Goal: Information Seeking & Learning: Learn about a topic

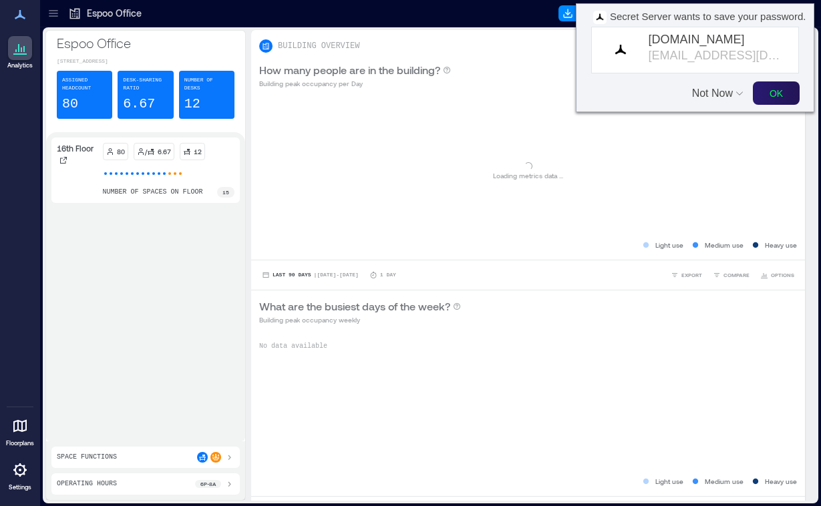
click at [775, 94] on button "OK" at bounding box center [776, 92] width 47 height 23
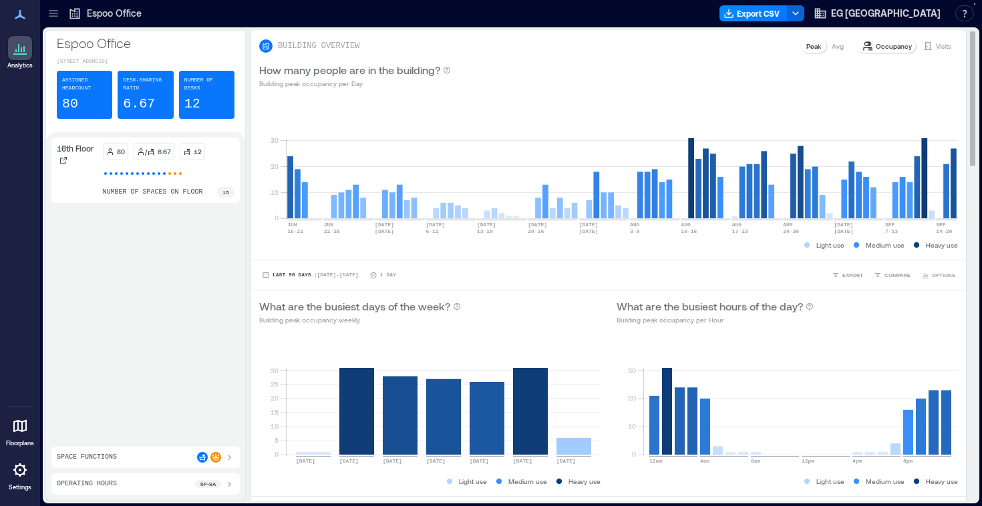
click at [820, 43] on p "Avg" at bounding box center [838, 46] width 12 height 11
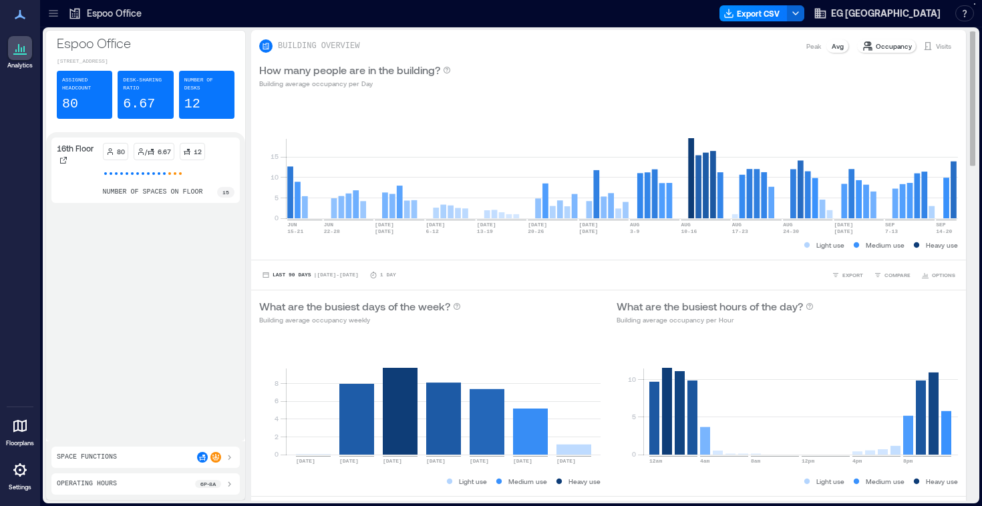
click at [820, 45] on p "Visits" at bounding box center [943, 46] width 15 height 11
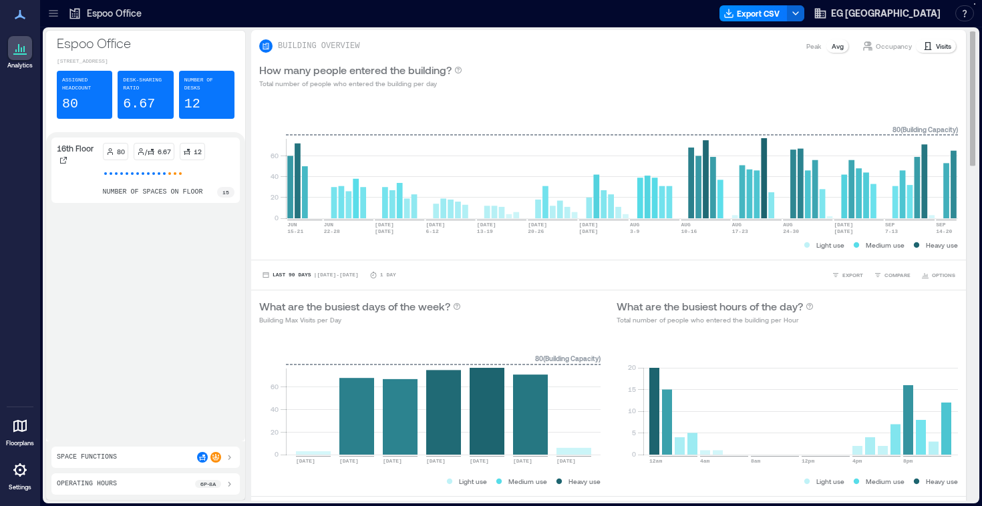
click at [820, 46] on p "Occupancy" at bounding box center [894, 46] width 36 height 11
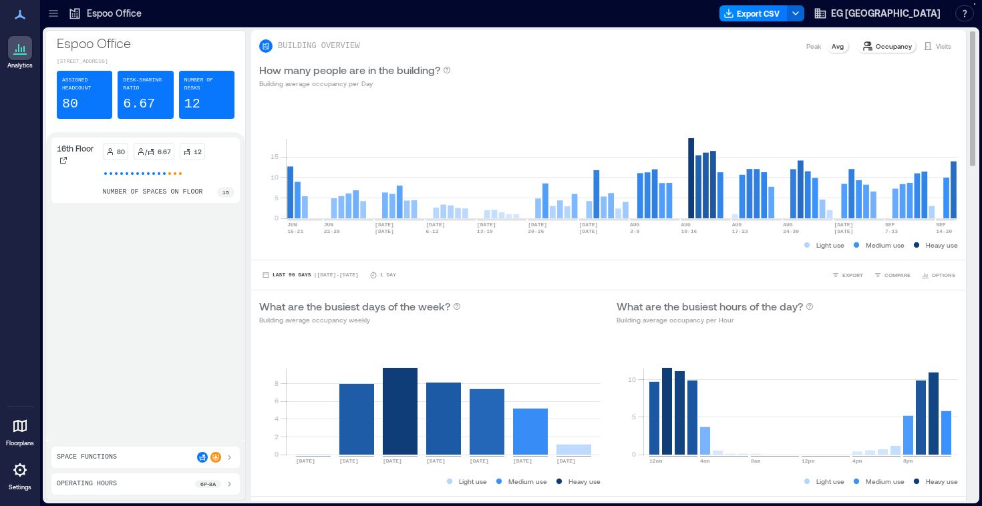
click at [820, 47] on p "Avg" at bounding box center [838, 46] width 12 height 11
click at [11, 431] on div at bounding box center [20, 426] width 24 height 24
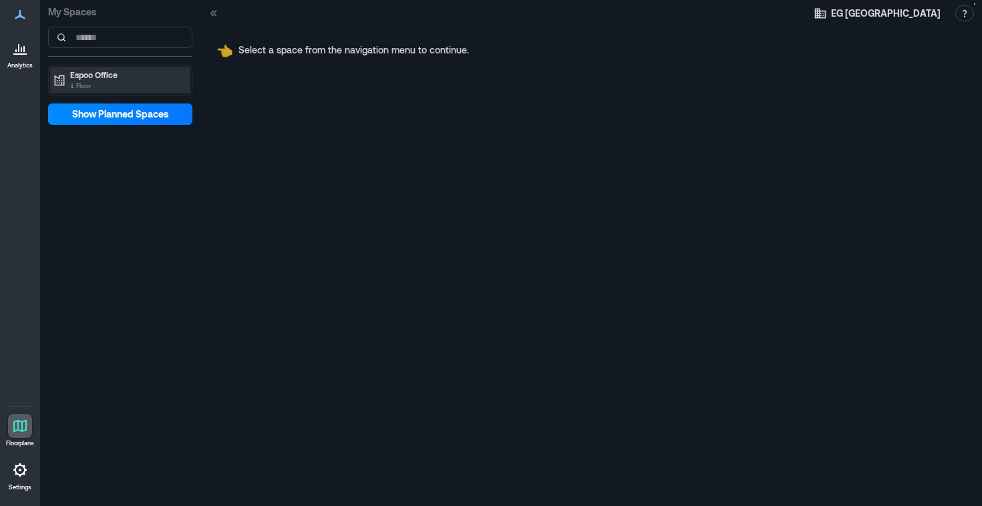
click at [103, 82] on p "1 Floor" at bounding box center [126, 85] width 112 height 11
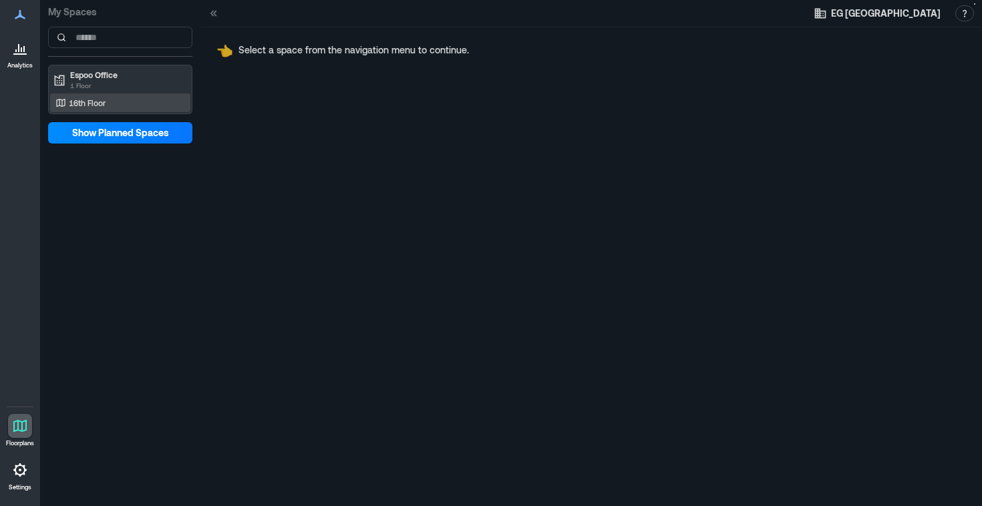
click at [103, 101] on p "16th Floor" at bounding box center [87, 103] width 37 height 11
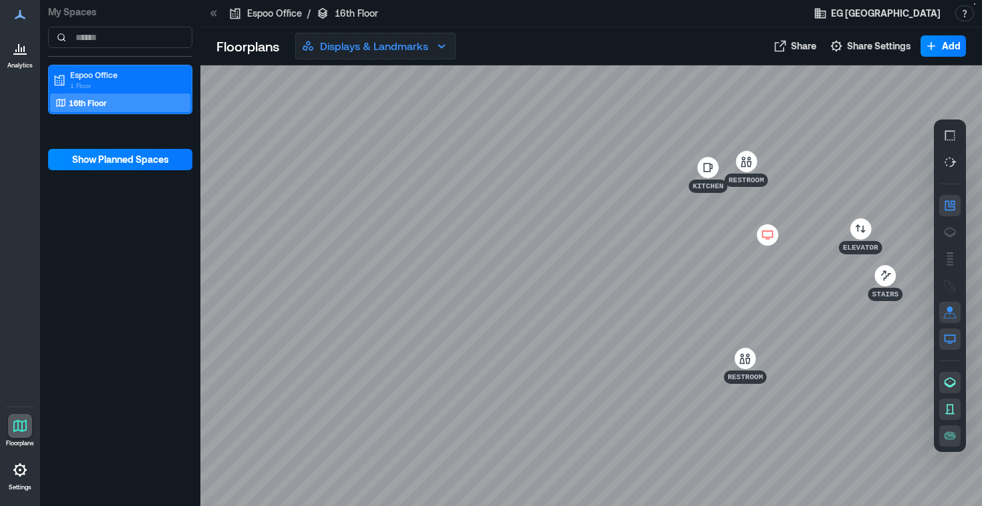
click at [388, 50] on p "Displays & Landmarks" at bounding box center [374, 46] width 108 height 16
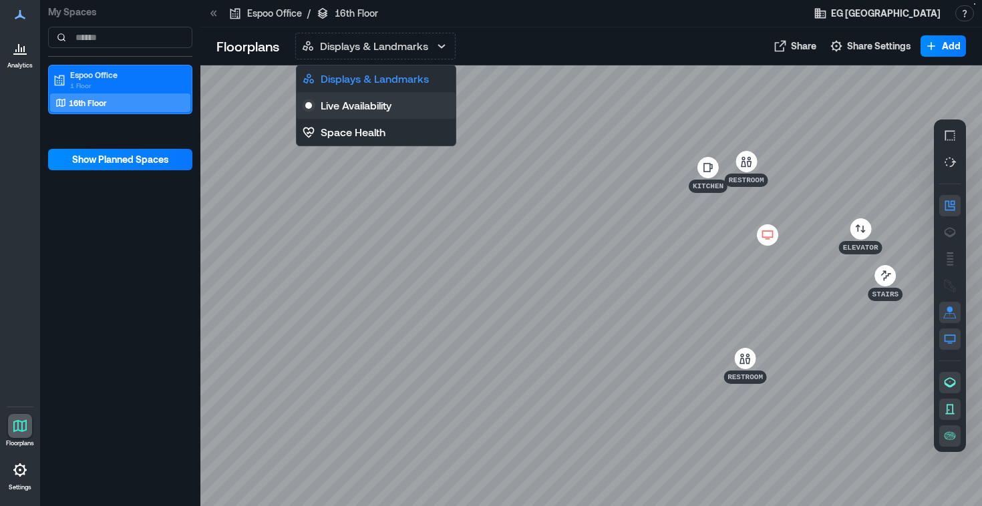
click at [372, 106] on p "Live Availability" at bounding box center [356, 106] width 71 height 16
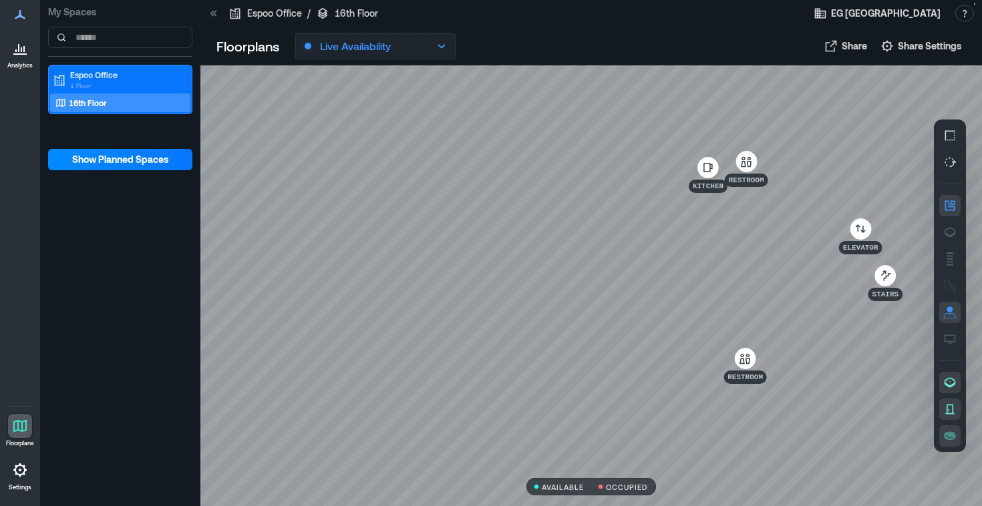
click at [425, 39] on button "Live Availability" at bounding box center [375, 46] width 160 height 27
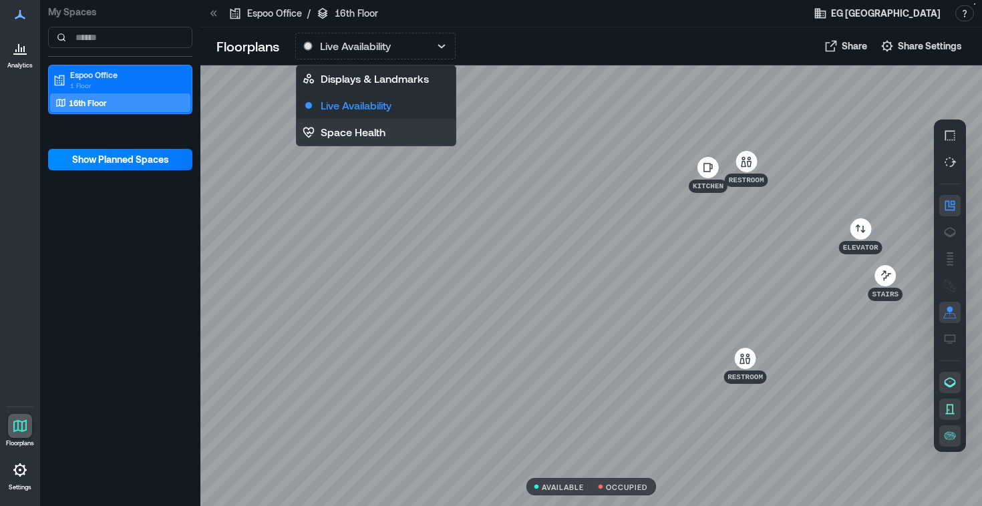
click at [376, 128] on p "Space Health" at bounding box center [353, 132] width 65 height 16
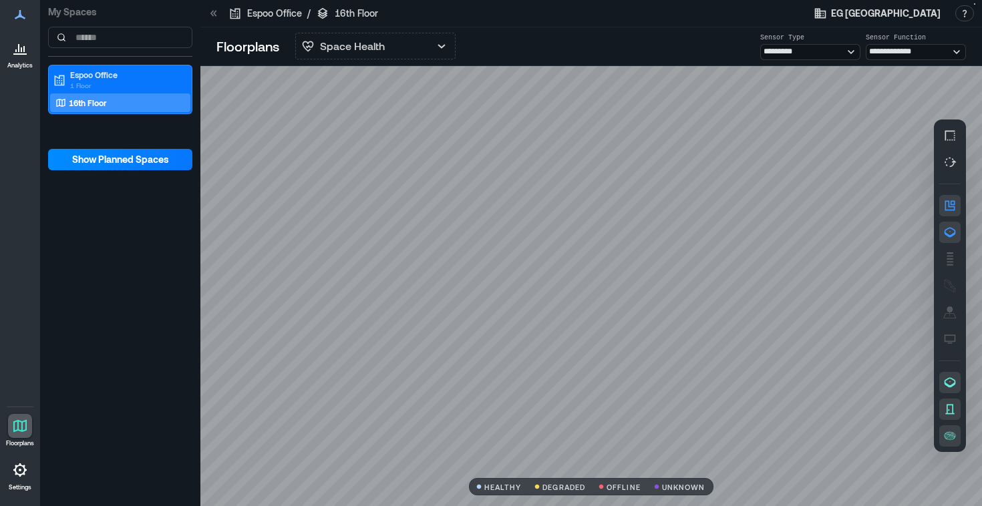
click at [17, 58] on div at bounding box center [20, 48] width 24 height 24
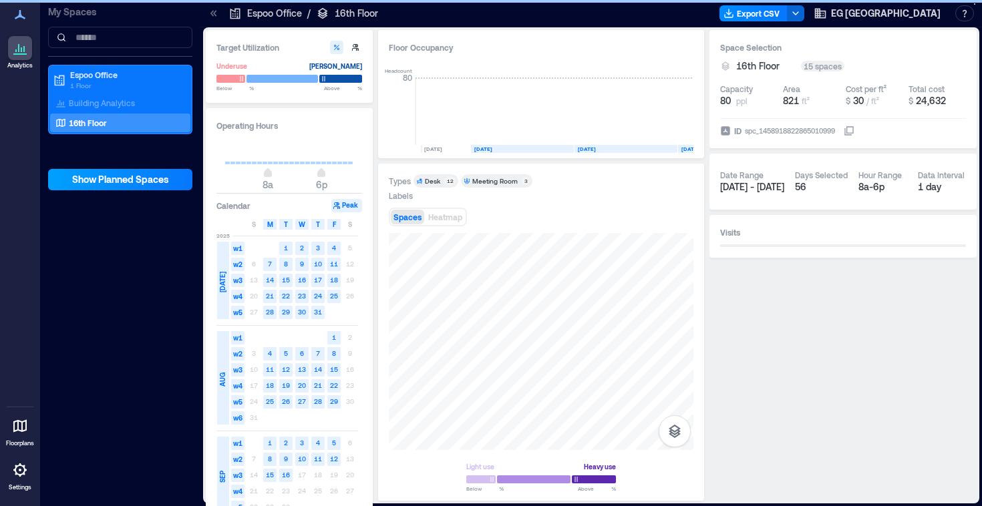
scroll to position [0, 41]
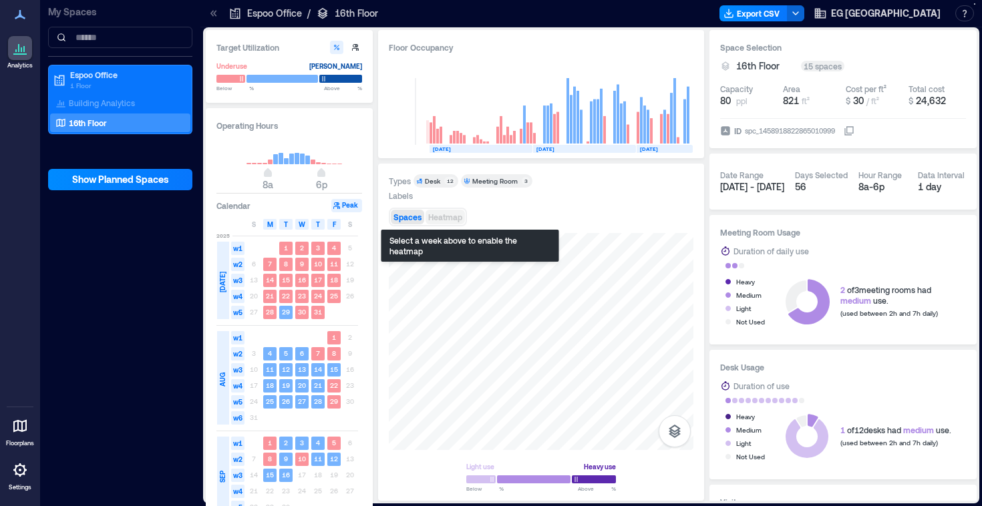
click at [462, 214] on span "Heatmap" at bounding box center [445, 216] width 34 height 9
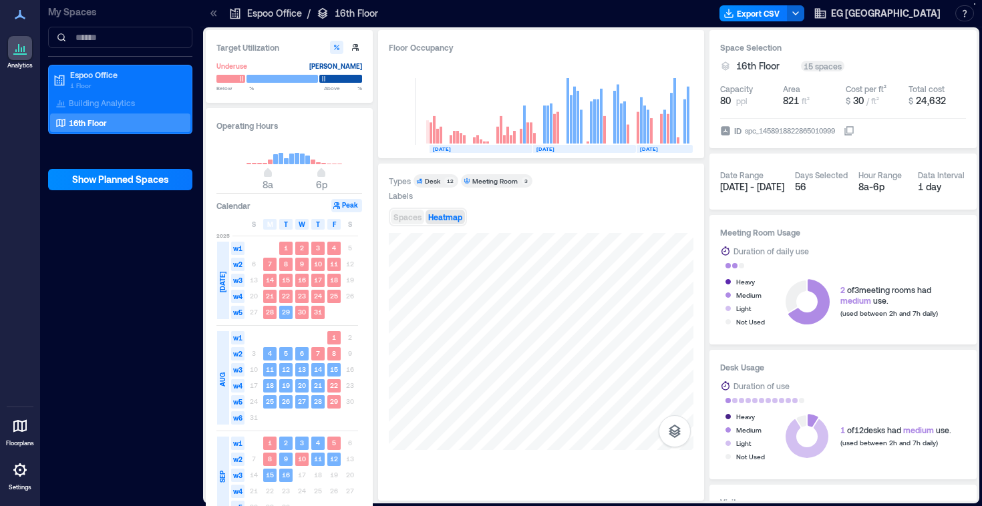
click at [421, 219] on span "Spaces" at bounding box center [407, 216] width 28 height 9
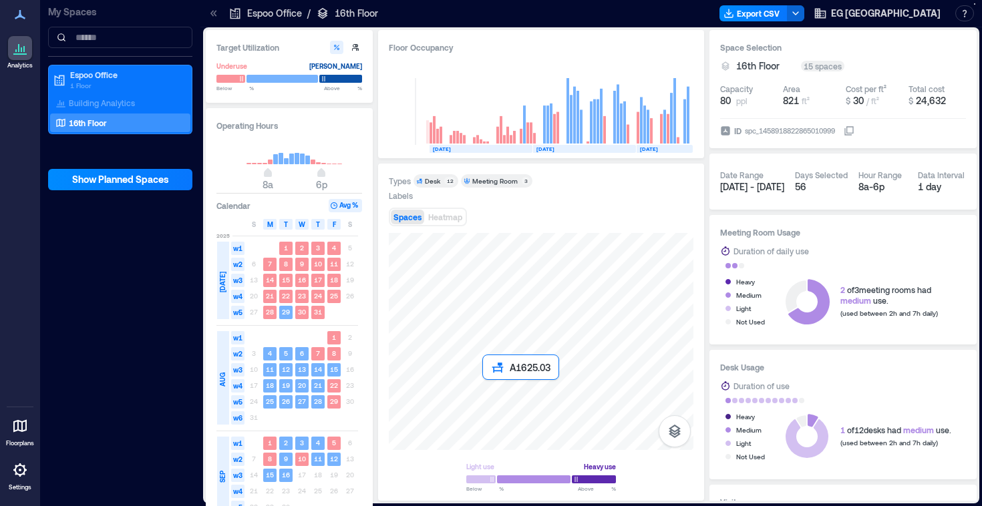
click at [484, 388] on div at bounding box center [541, 341] width 305 height 217
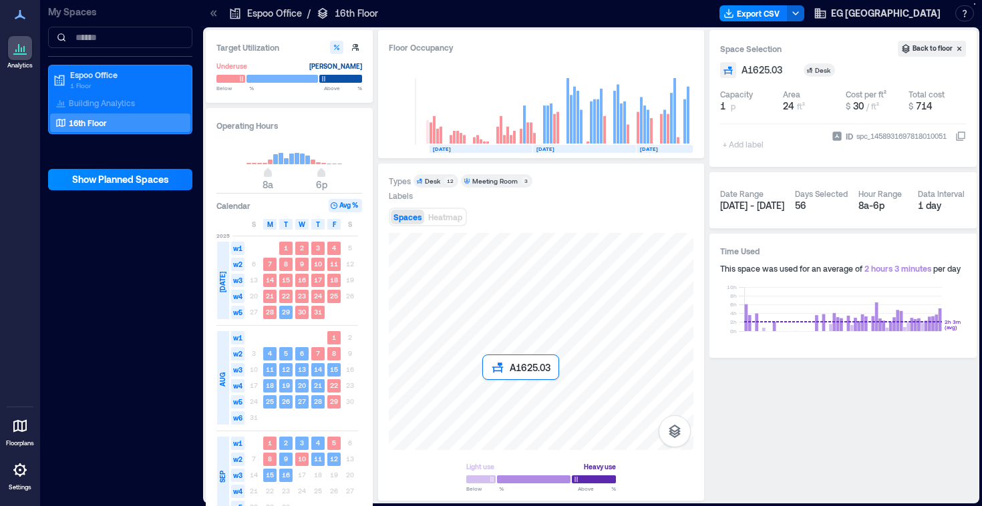
click at [485, 385] on div at bounding box center [541, 341] width 305 height 217
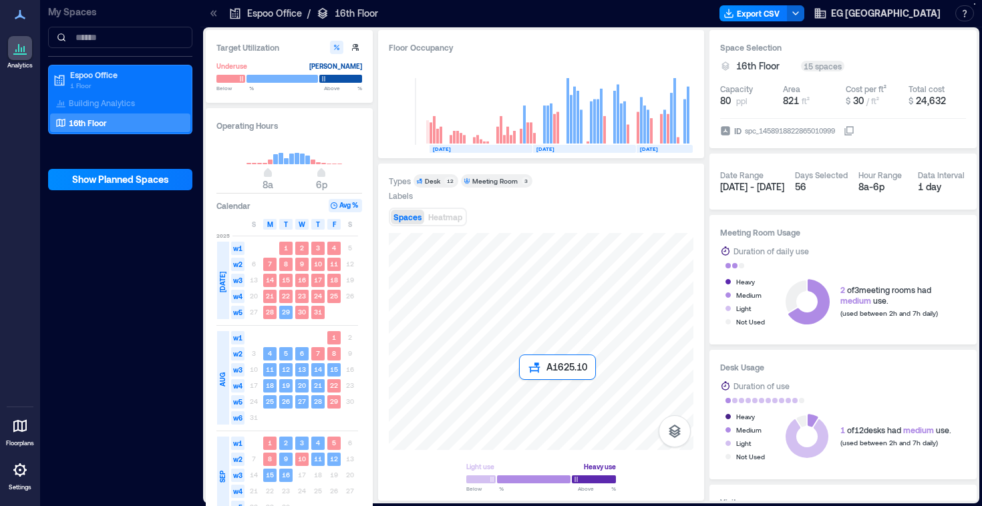
click at [525, 383] on div at bounding box center [541, 341] width 305 height 217
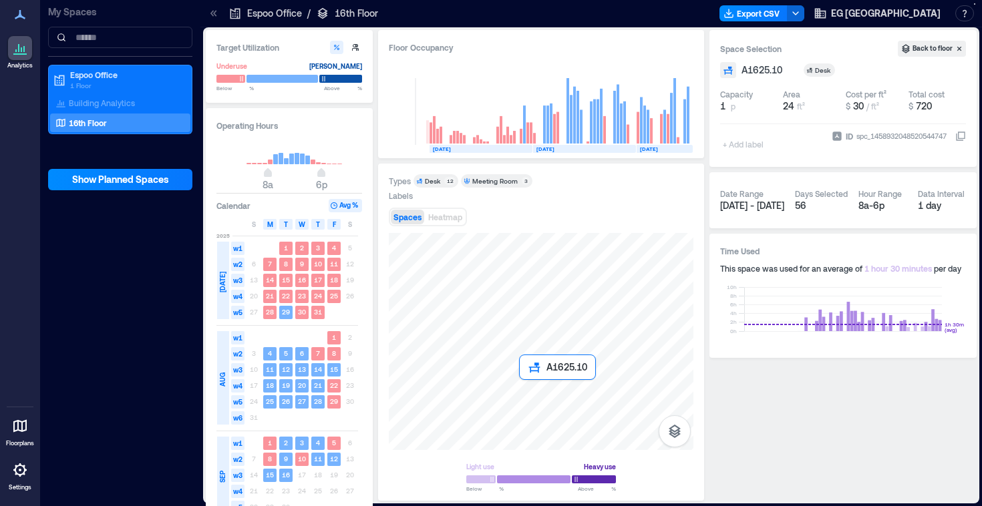
click at [525, 383] on div at bounding box center [541, 341] width 305 height 217
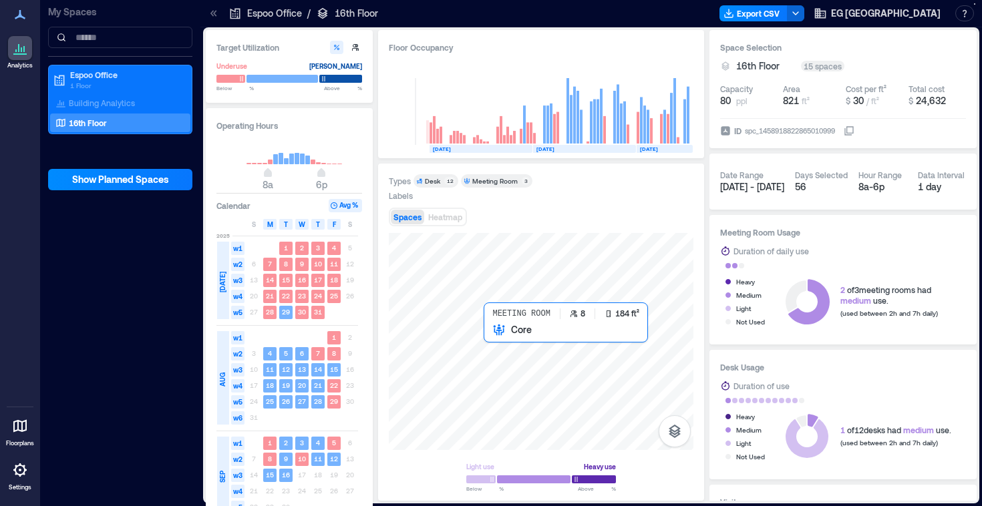
click at [492, 345] on div at bounding box center [541, 341] width 305 height 217
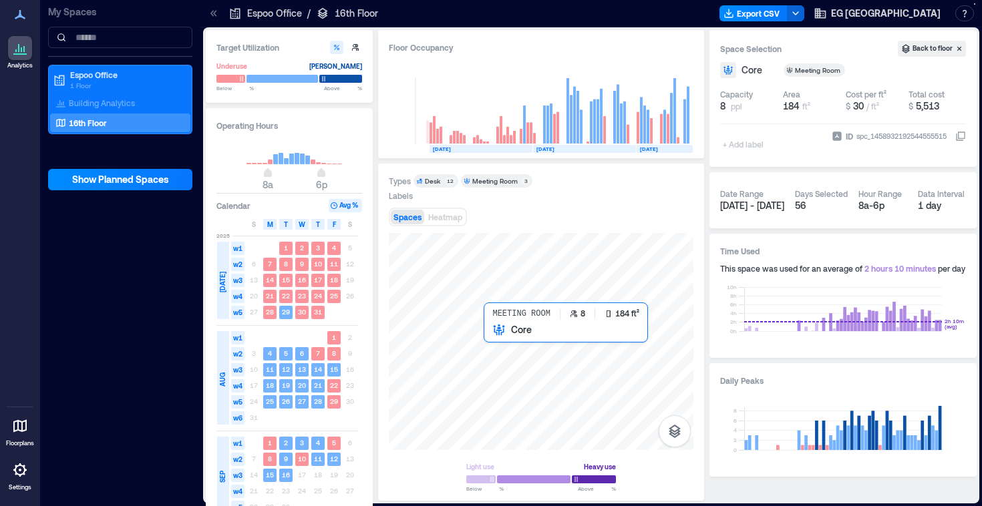
click at [494, 344] on div at bounding box center [541, 341] width 305 height 217
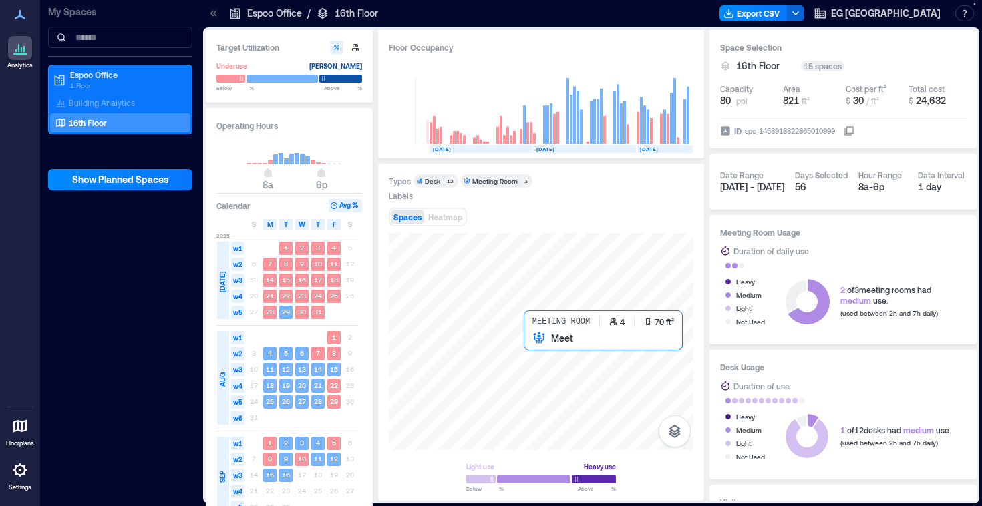
click at [532, 341] on div at bounding box center [541, 341] width 305 height 217
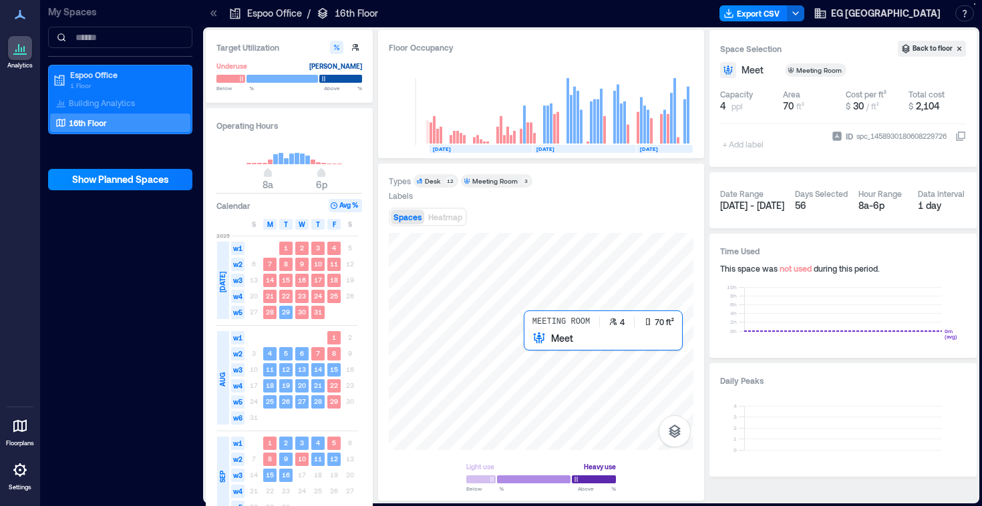
click at [532, 345] on div at bounding box center [541, 341] width 305 height 217
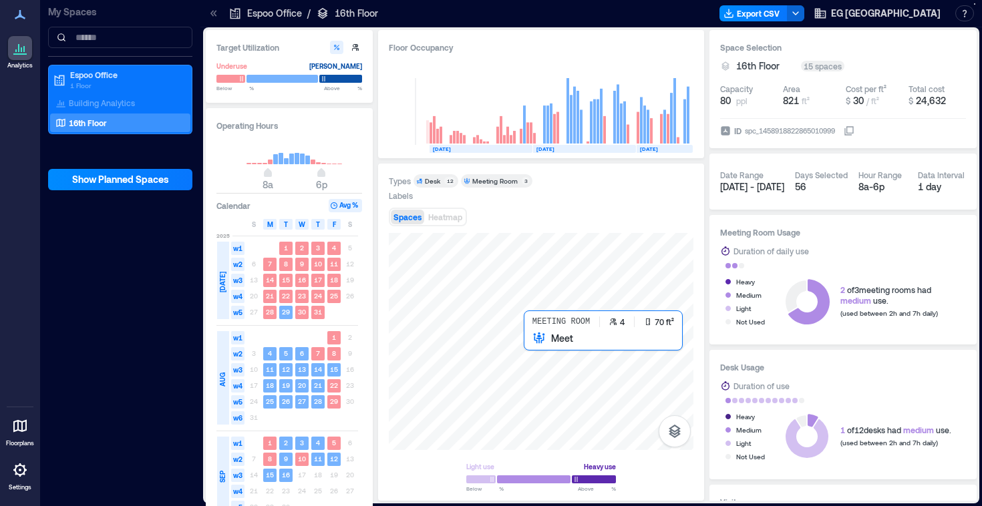
click at [532, 345] on div at bounding box center [541, 341] width 305 height 217
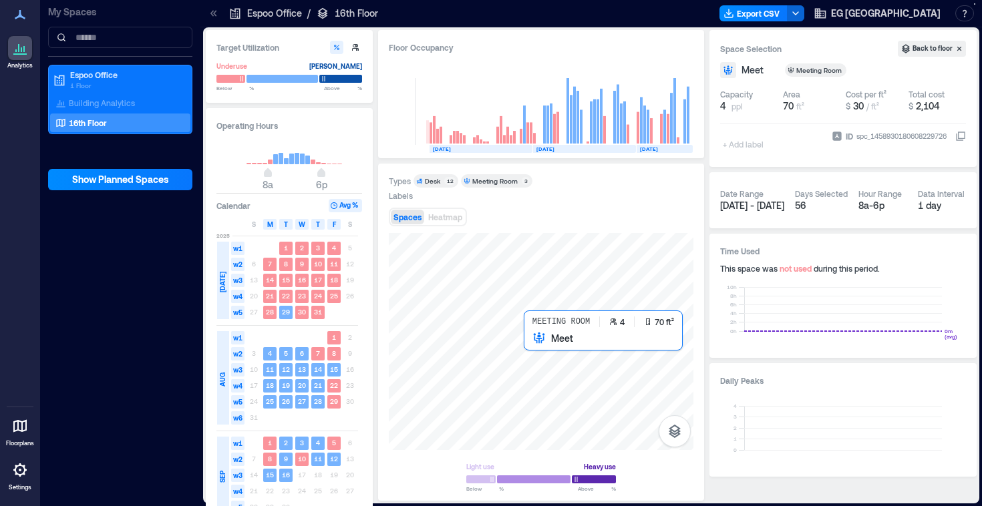
click at [533, 345] on div at bounding box center [541, 341] width 305 height 217
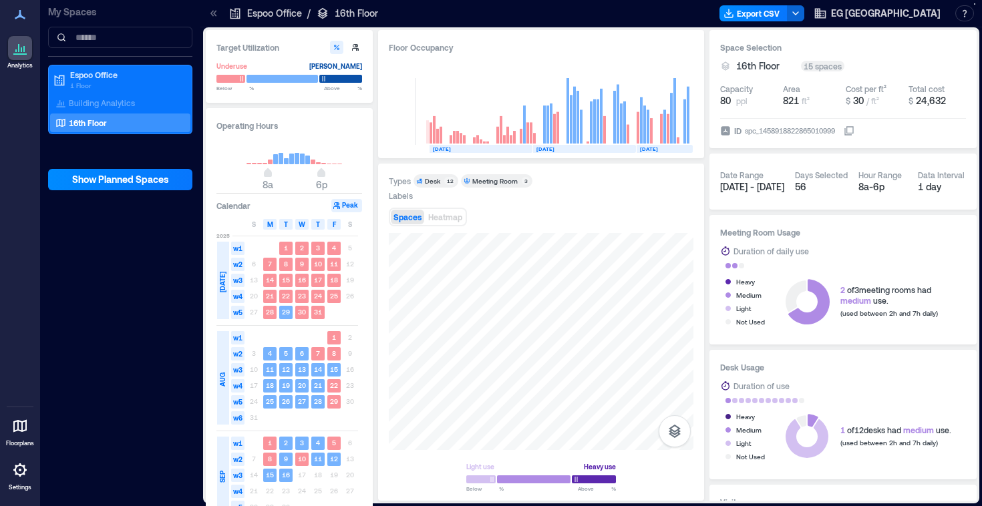
click at [13, 428] on icon at bounding box center [20, 426] width 16 height 16
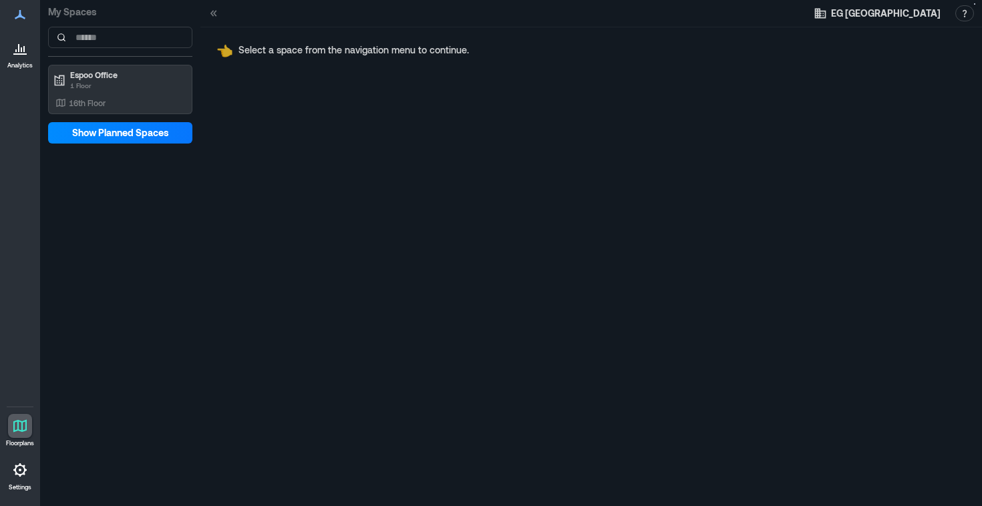
click at [17, 53] on icon at bounding box center [19, 53] width 13 height 1
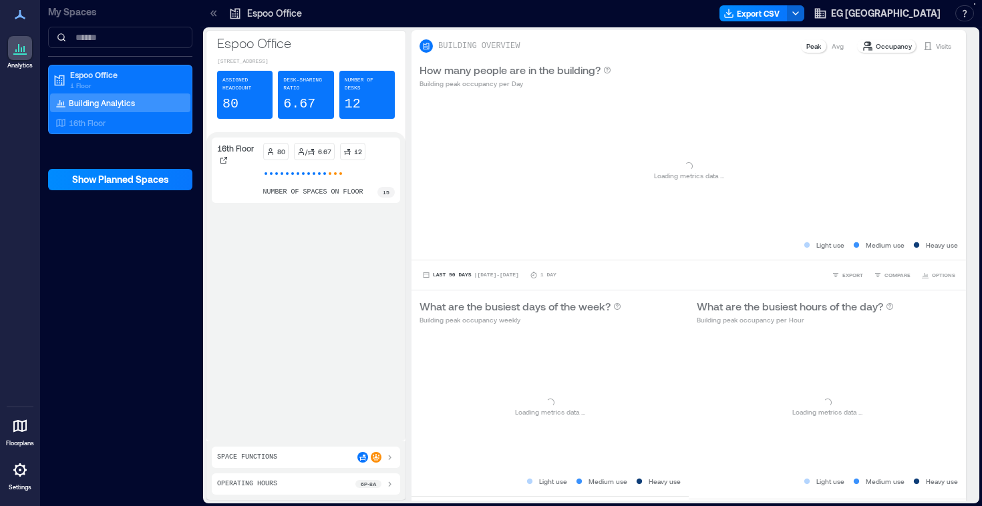
click at [17, 15] on icon at bounding box center [20, 15] width 16 height 16
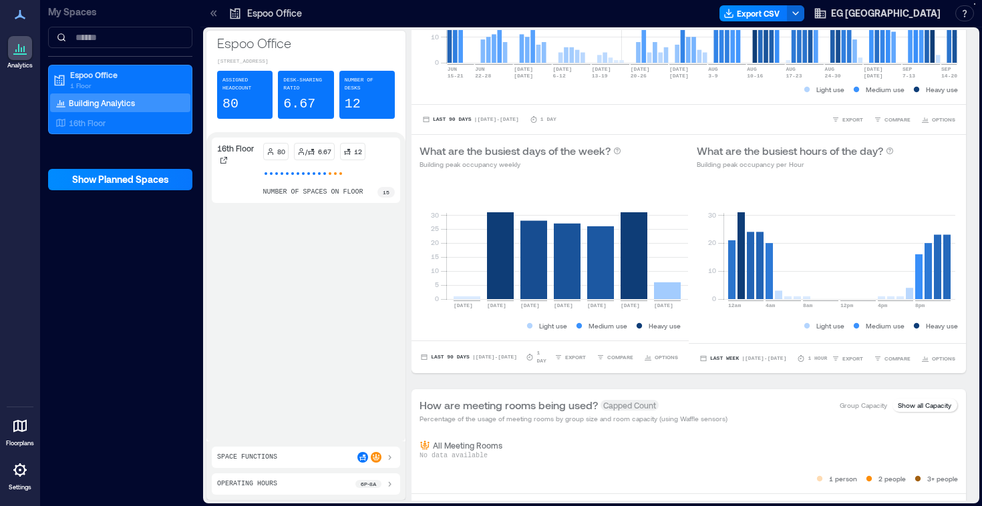
scroll to position [188, 0]
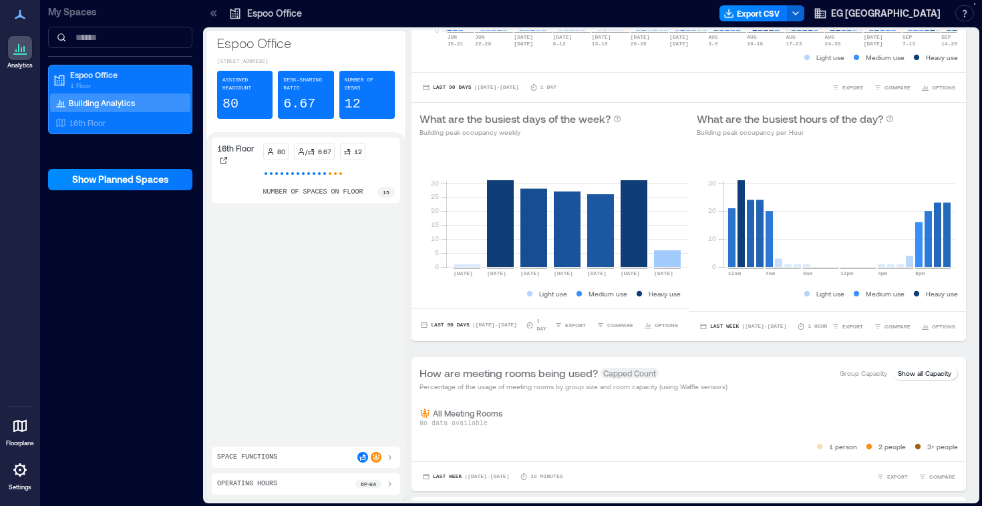
click at [389, 458] on icon at bounding box center [389, 457] width 11 height 11
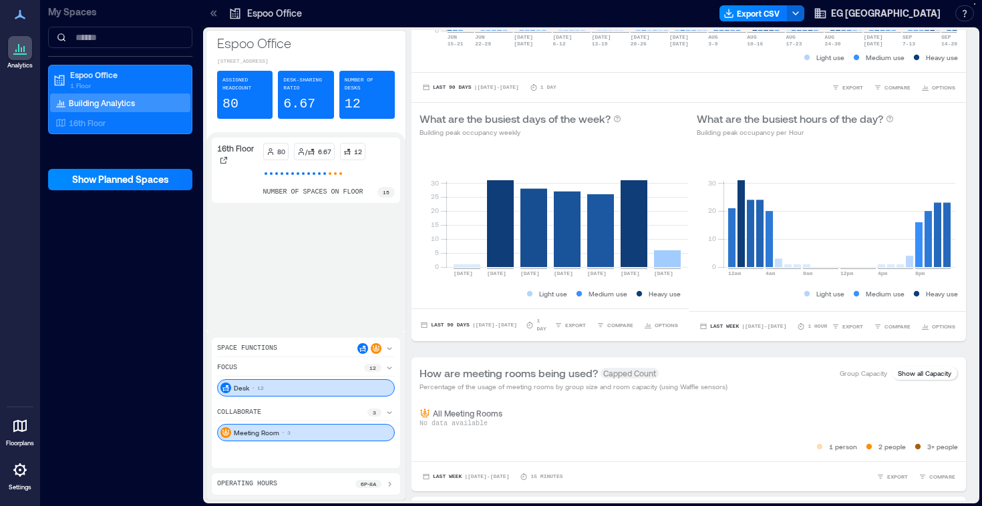
click at [361, 434] on div "Meeting Room 3" at bounding box center [306, 432] width 178 height 17
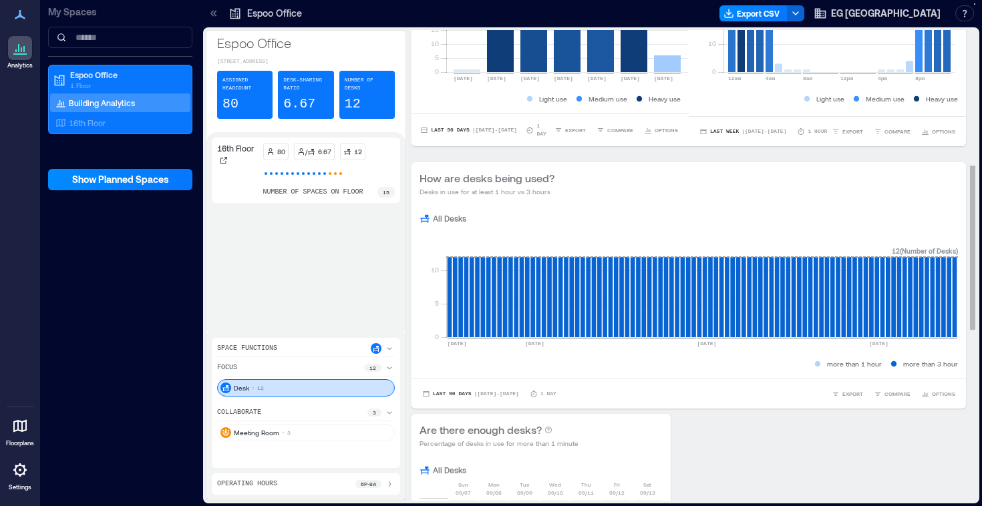
scroll to position [391, 0]
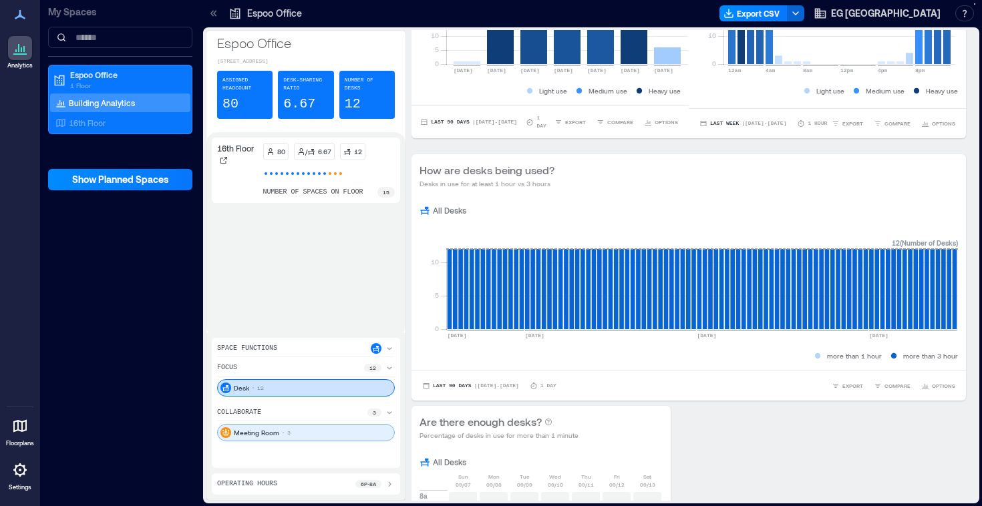
click at [347, 436] on div "Meeting Room 3" at bounding box center [306, 432] width 178 height 17
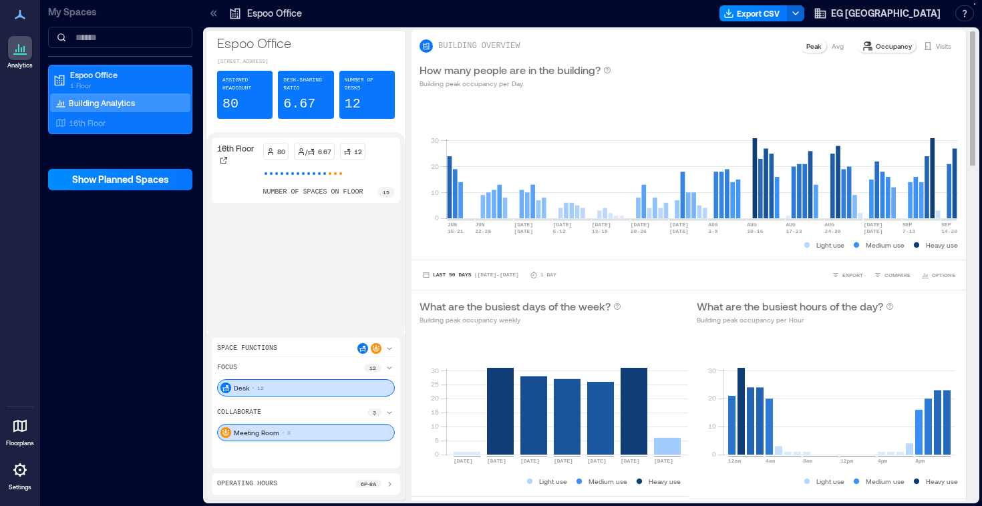
scroll to position [0, 0]
click at [242, 235] on div "16th Floor 80 / 6.67 12 number of spaces on floor 15" at bounding box center [306, 233] width 188 height 190
